Goal: Complete application form

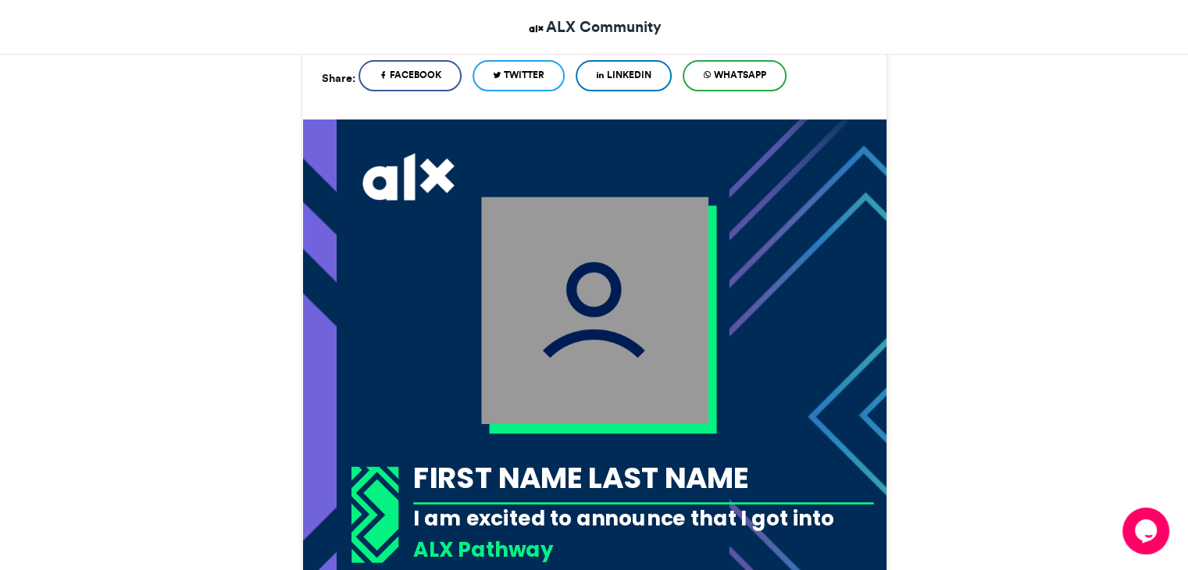
scroll to position [406, 0]
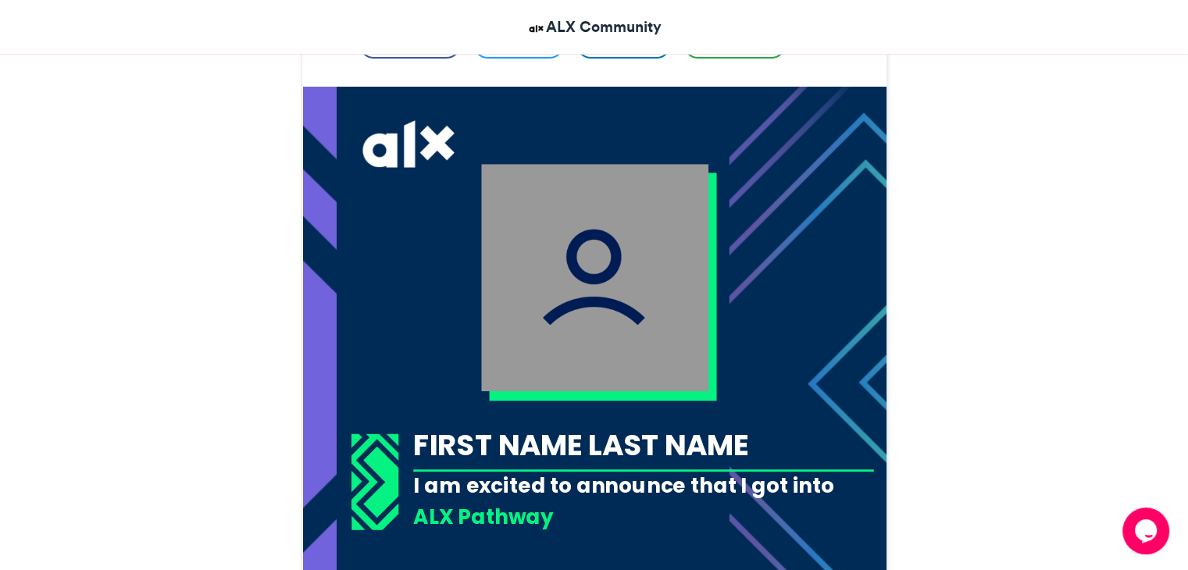
click at [636, 262] on img at bounding box center [594, 277] width 227 height 227
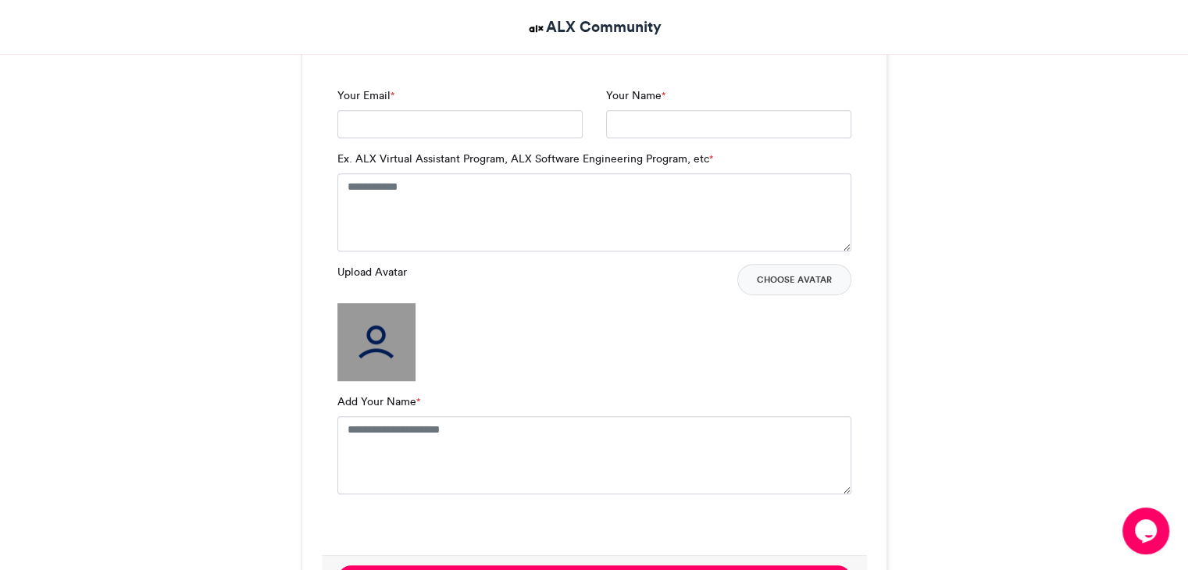
scroll to position [1093, 0]
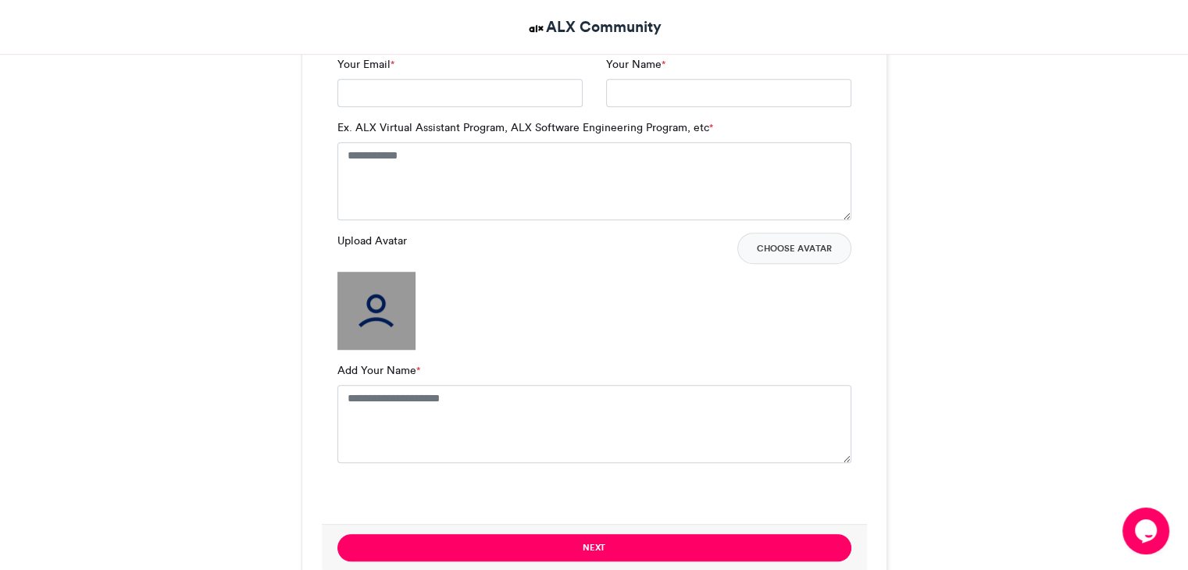
click at [504, 240] on div "Upload Avatar Choose Avatar" at bounding box center [594, 248] width 514 height 31
click at [364, 329] on img at bounding box center [376, 311] width 78 height 78
click at [818, 241] on button "Choose Avatar" at bounding box center [794, 248] width 114 height 31
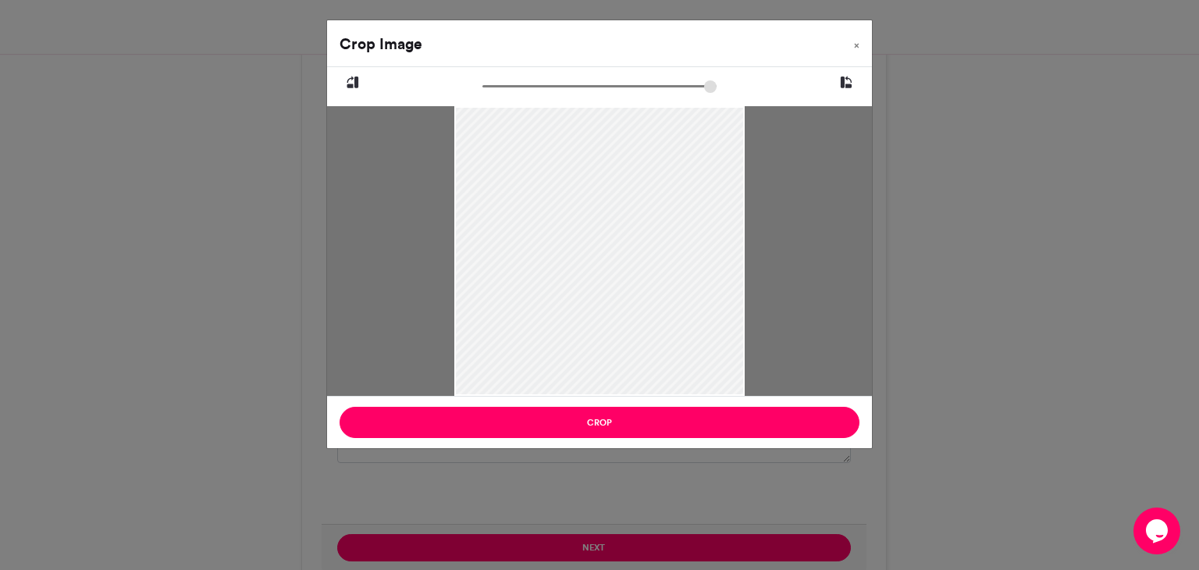
click at [956, 315] on div "Crop Image × Crop" at bounding box center [599, 285] width 1199 height 570
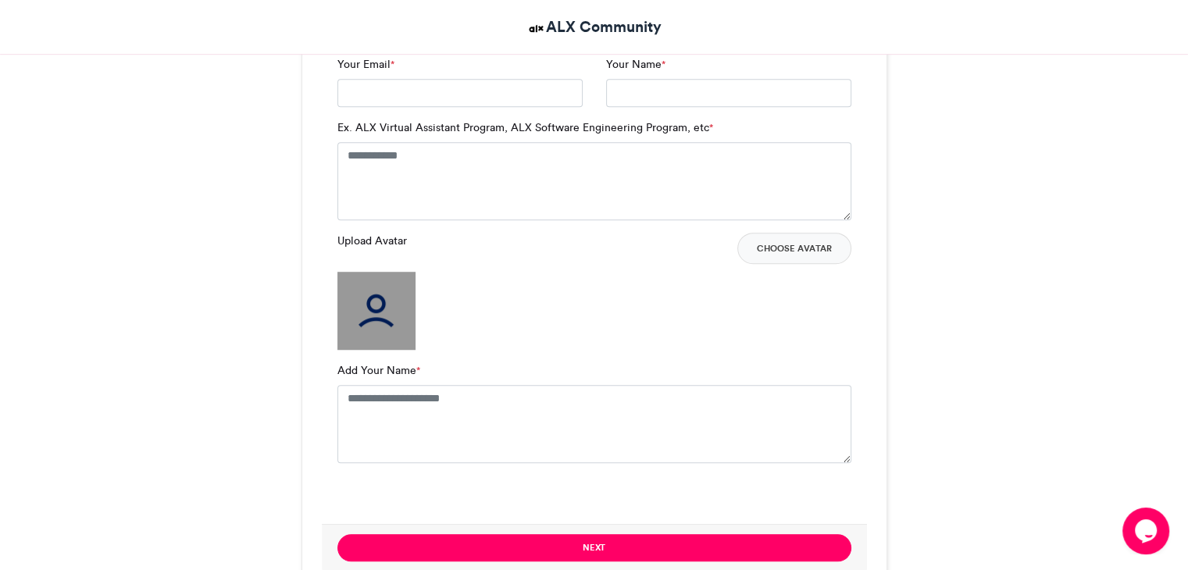
click at [651, 322] on div "Upload Avatar Choose Avatar" at bounding box center [594, 291] width 514 height 117
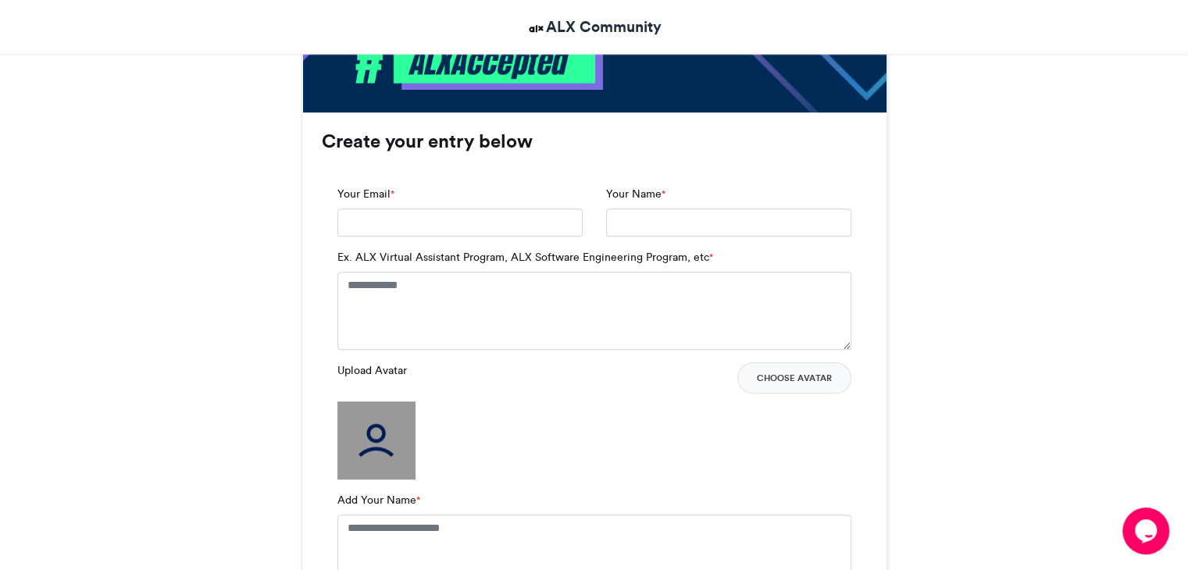
scroll to position [937, 0]
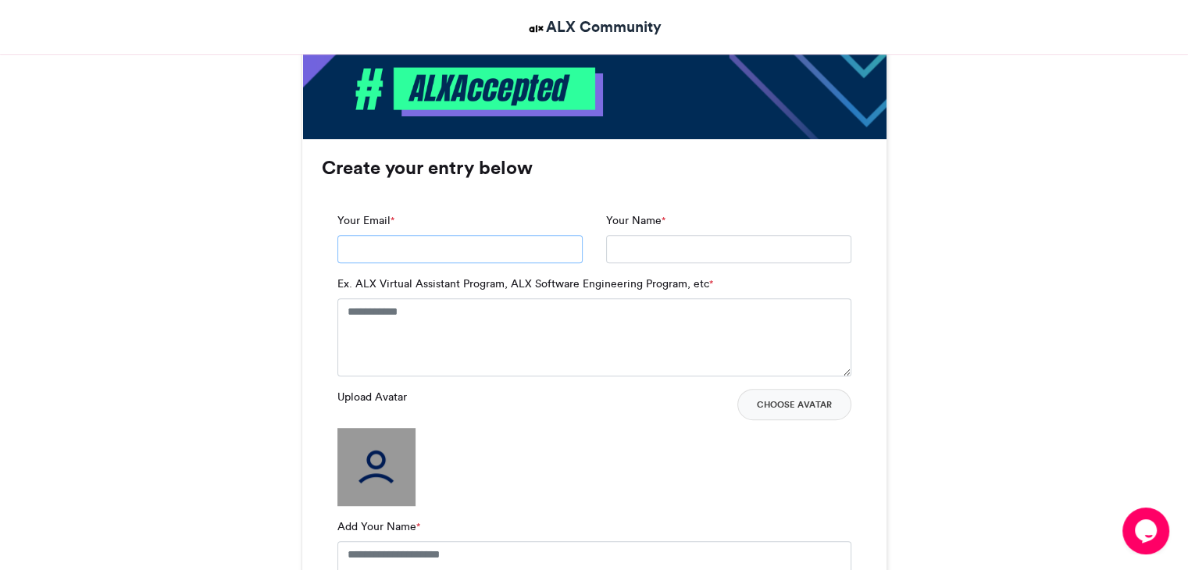
click at [472, 254] on input "Your Email *" at bounding box center [459, 249] width 245 height 28
type input "**********"
click at [624, 238] on input "Your Name *" at bounding box center [728, 249] width 245 height 28
type input "********"
click at [461, 323] on textarea "Ex. ALX Virtual Assistant Program, ALX Software Engineering Program, etc *" at bounding box center [594, 337] width 514 height 78
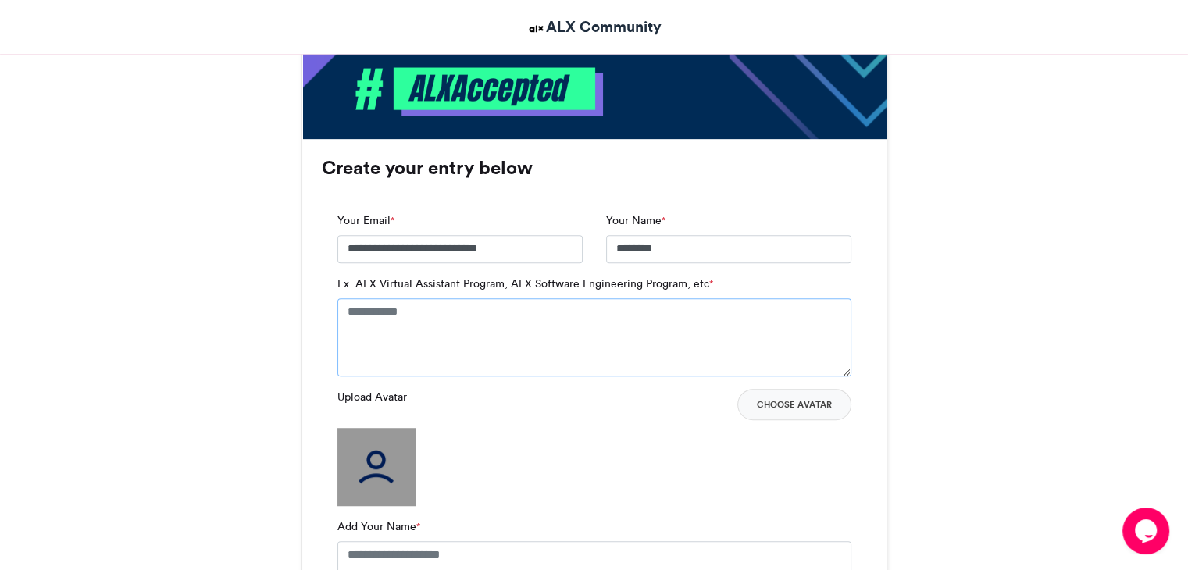
click at [461, 323] on textarea "Ex. ALX Virtual Assistant Program, ALX Software Engineering Program, etc *" at bounding box center [594, 337] width 514 height 78
type textarea "*"
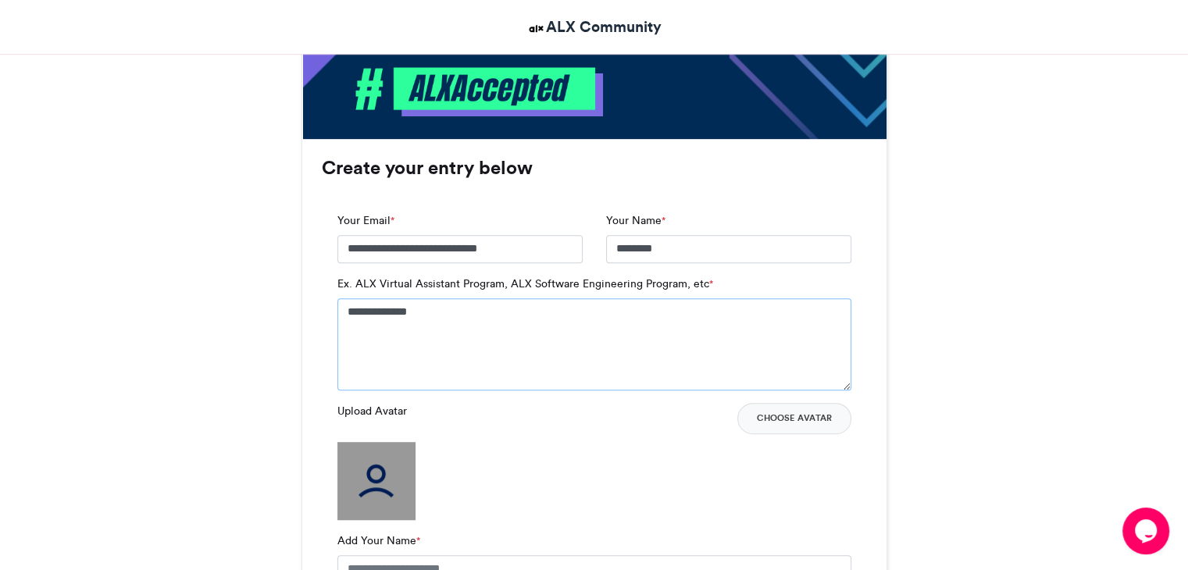
click at [394, 310] on textarea "**********" at bounding box center [594, 344] width 514 height 92
click at [344, 312] on textarea "**********" at bounding box center [594, 344] width 514 height 92
type textarea "**********"
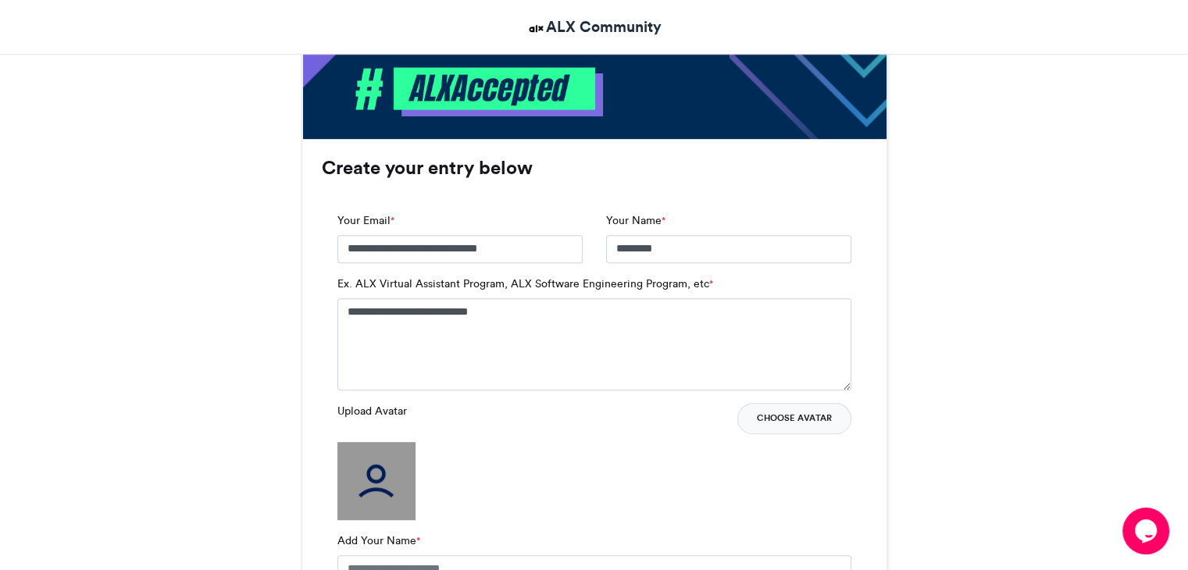
click at [803, 411] on button "Choose Avatar" at bounding box center [794, 418] width 114 height 31
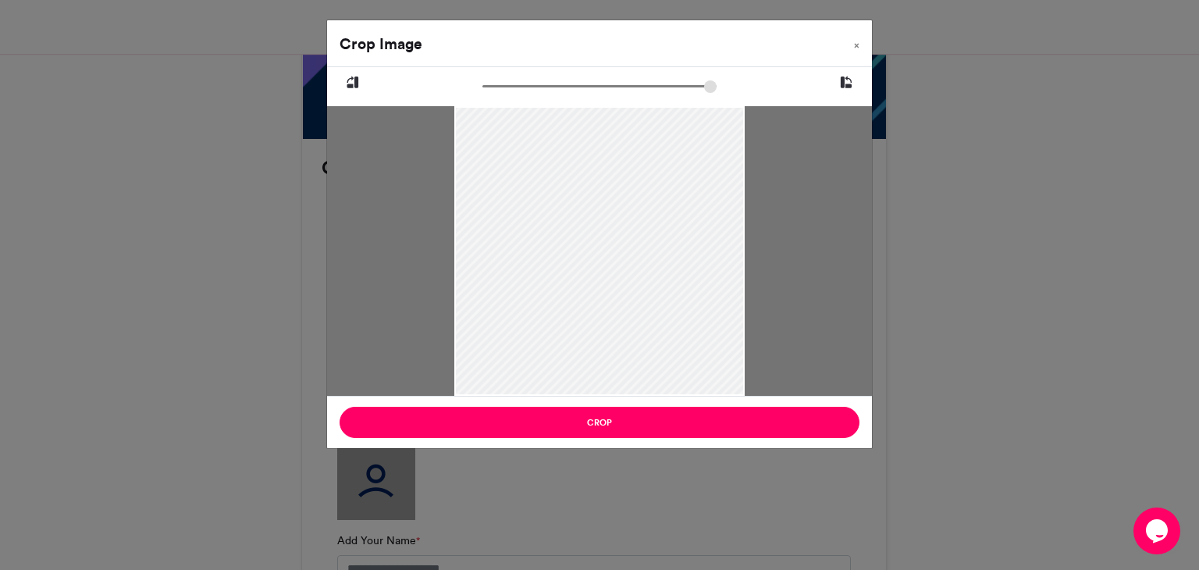
drag, startPoint x: 599, startPoint y: 243, endPoint x: 603, endPoint y: 266, distance: 23.7
click at [603, 266] on div at bounding box center [599, 275] width 290 height 515
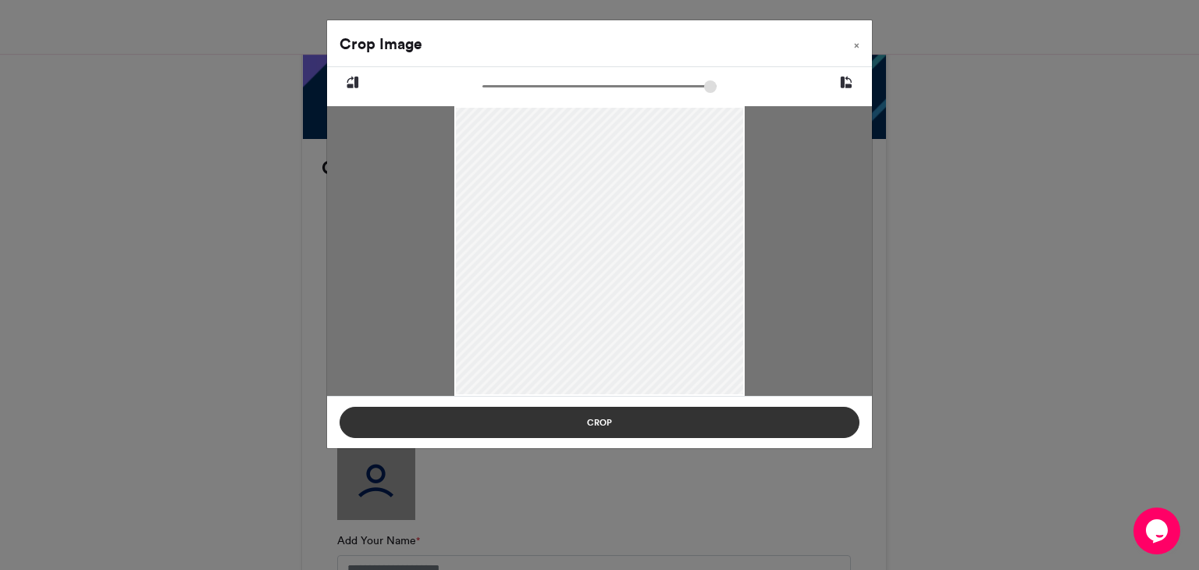
click at [653, 432] on button "Crop" at bounding box center [600, 422] width 520 height 31
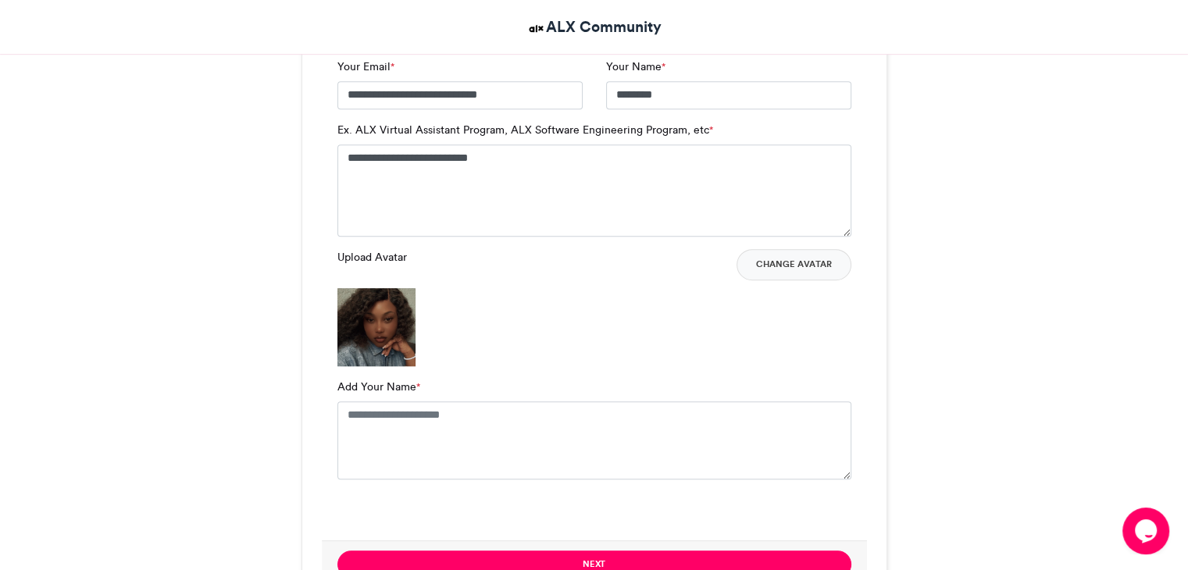
scroll to position [1093, 0]
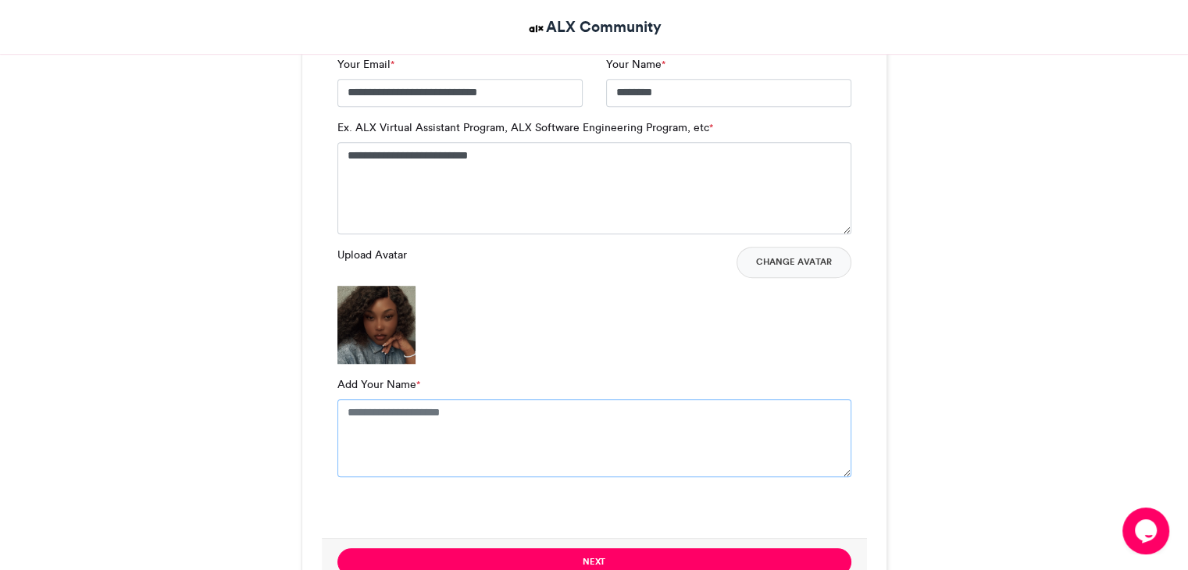
click at [503, 416] on textarea "Add Your Name *" at bounding box center [594, 438] width 514 height 78
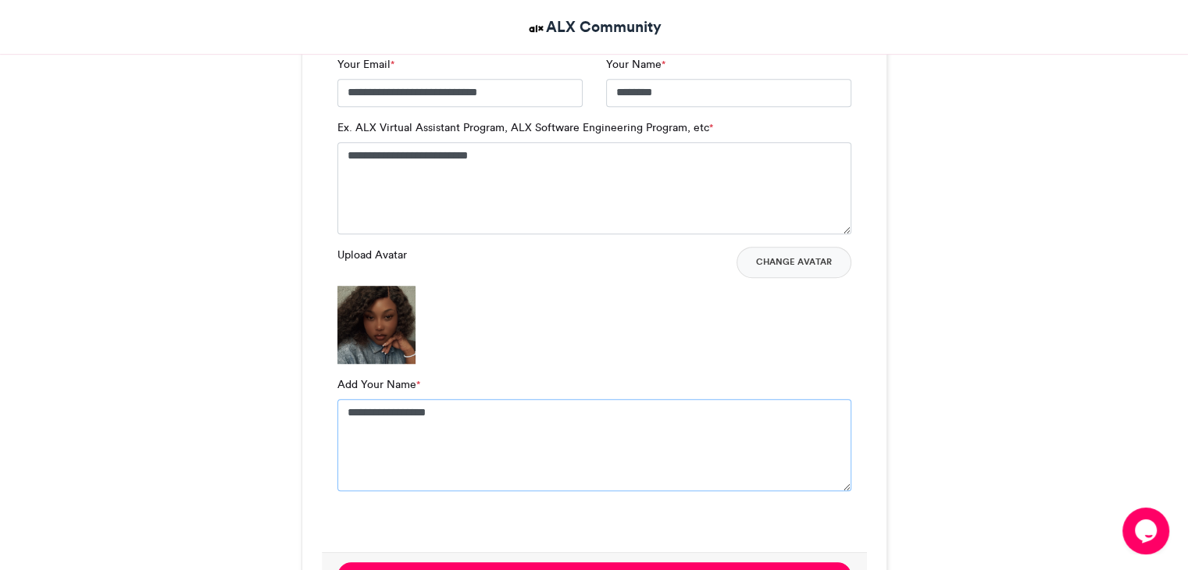
type textarea "**********"
click at [480, 525] on div at bounding box center [594, 520] width 514 height 33
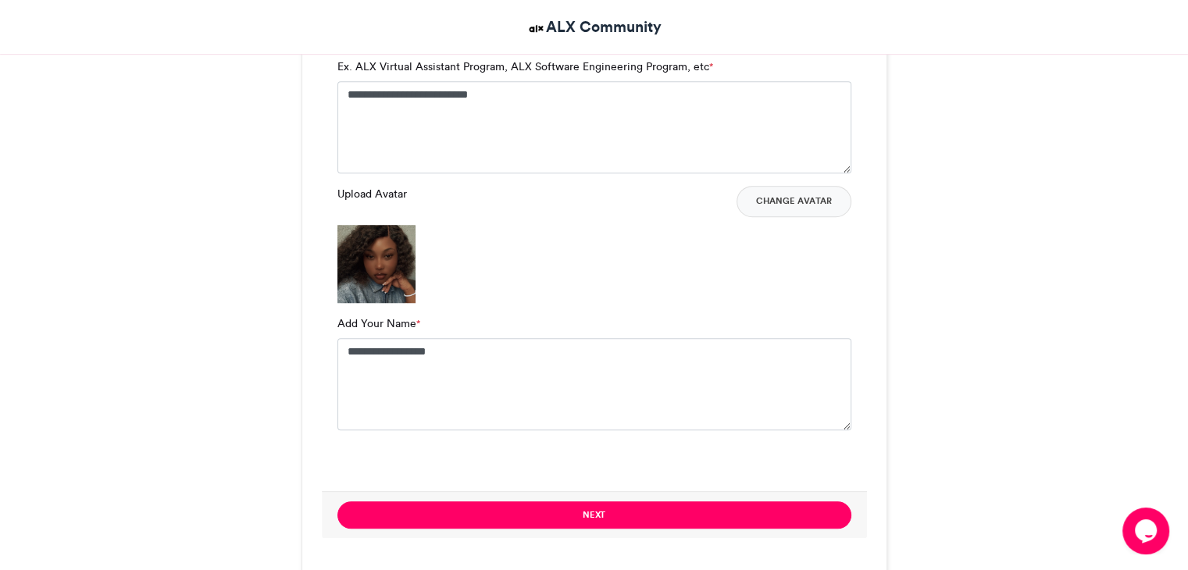
scroll to position [1156, 0]
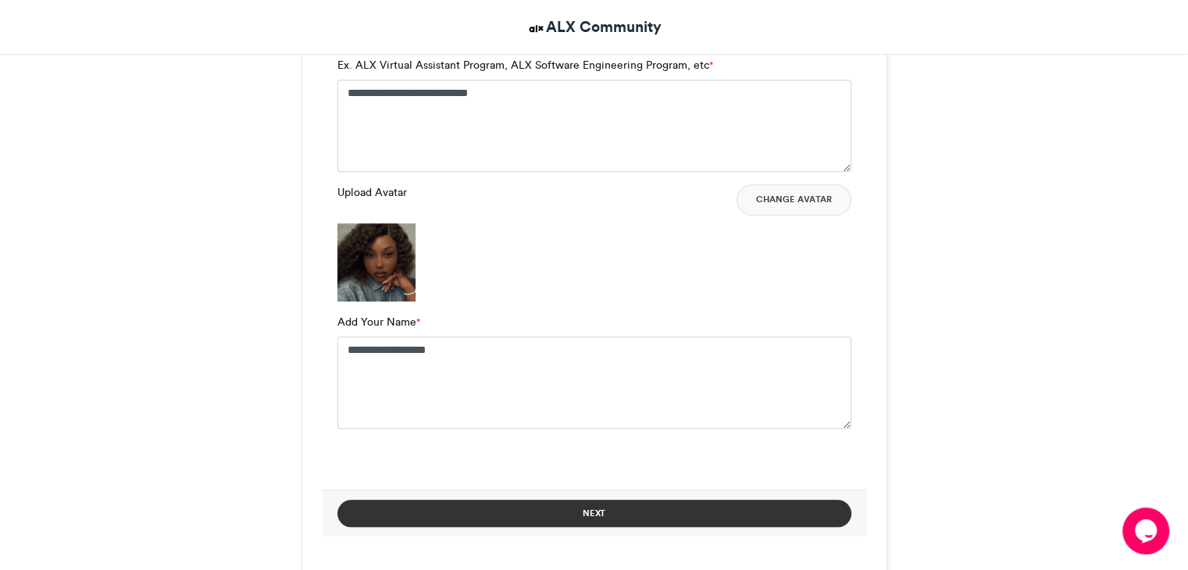
click at [493, 519] on button "Next" at bounding box center [594, 513] width 514 height 27
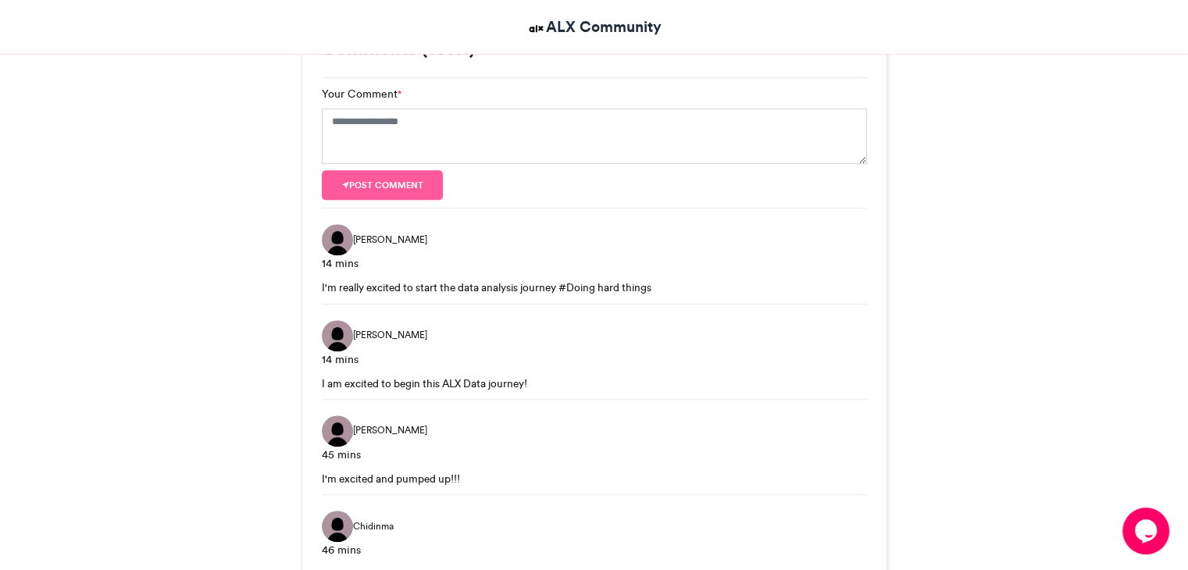
scroll to position [619, 0]
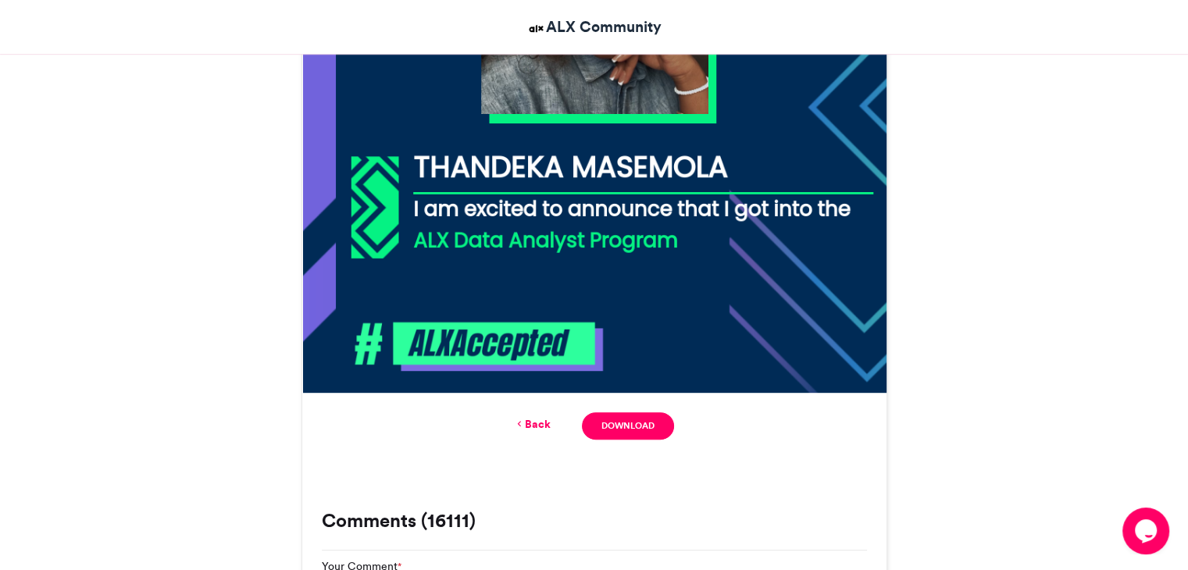
scroll to position [682, 0]
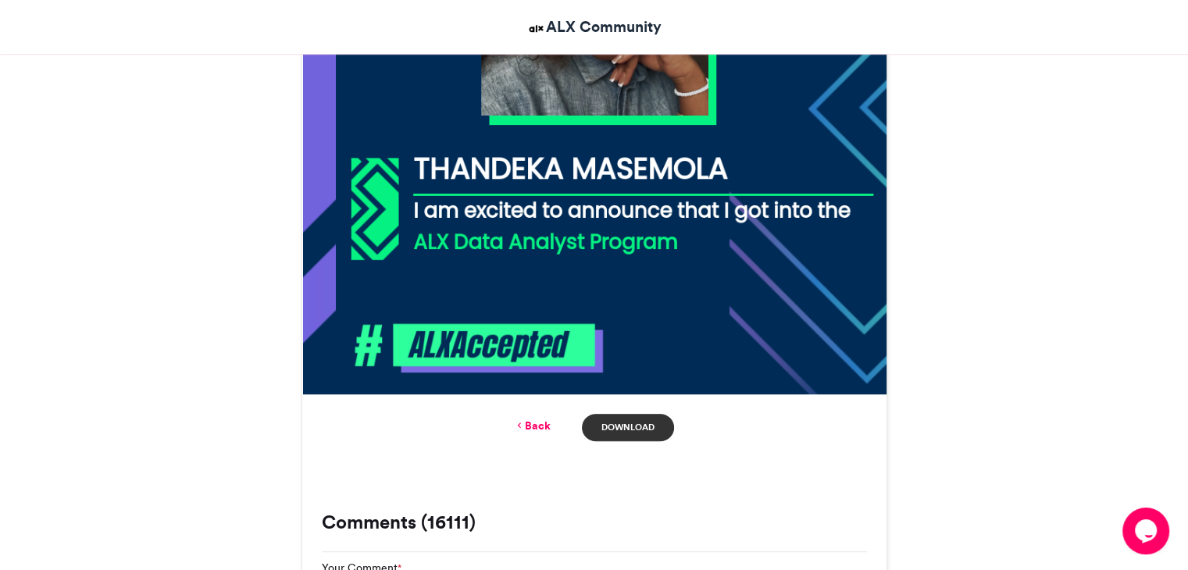
click at [653, 430] on link "Download" at bounding box center [627, 427] width 91 height 27
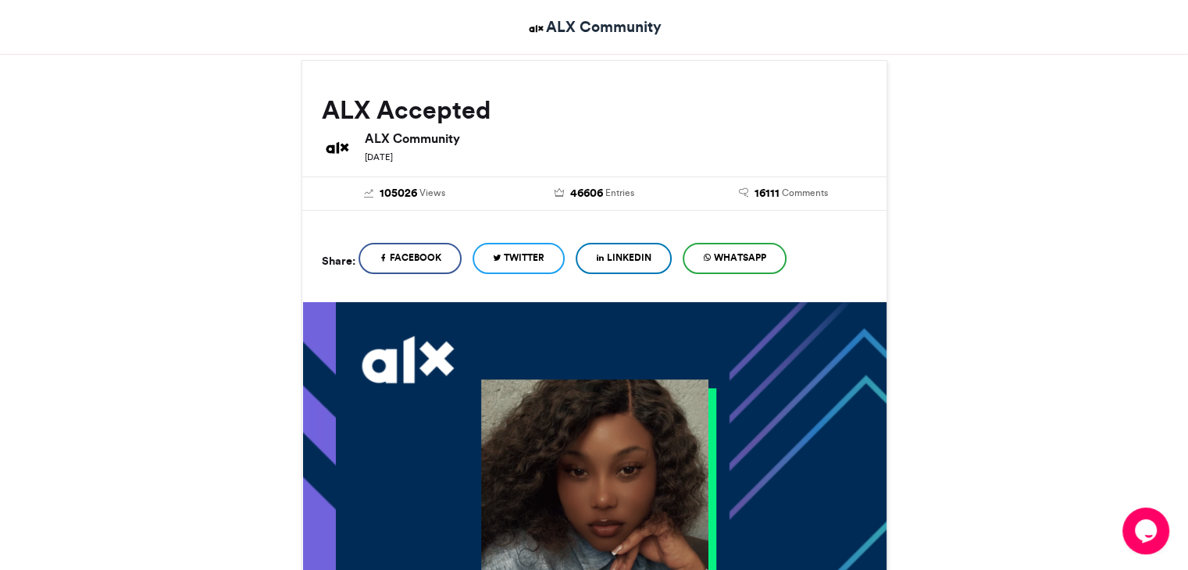
scroll to position [119, 0]
